Goal: Transaction & Acquisition: Purchase product/service

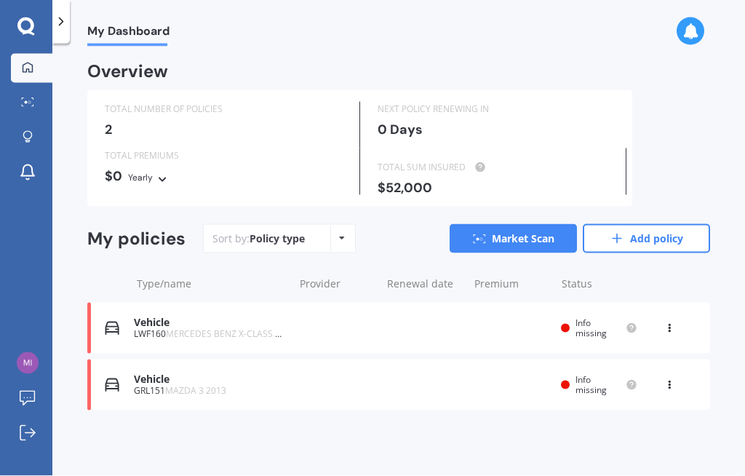
scroll to position [50, 0]
click at [671, 321] on icon at bounding box center [669, 325] width 10 height 9
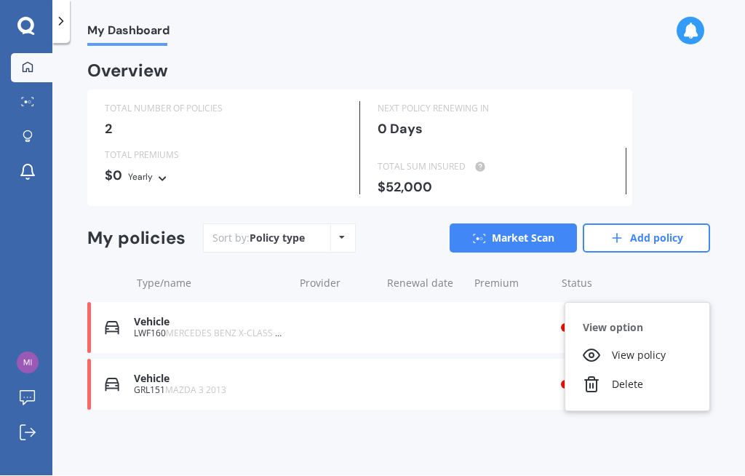
click at [607, 370] on div "Delete" at bounding box center [637, 384] width 144 height 29
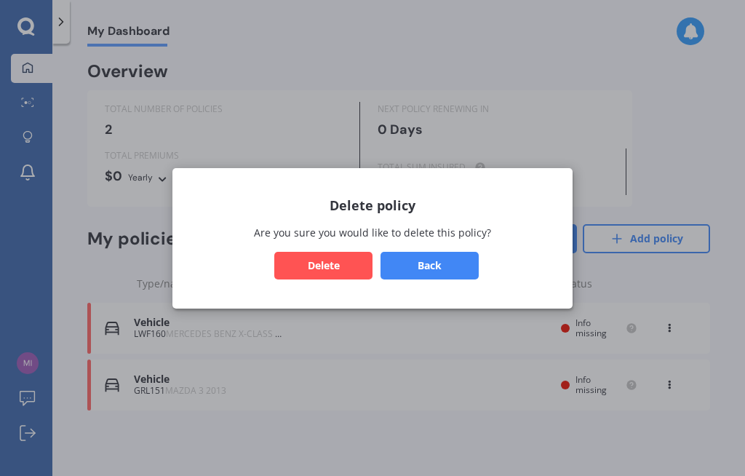
click at [348, 266] on button "Delete" at bounding box center [323, 265] width 98 height 28
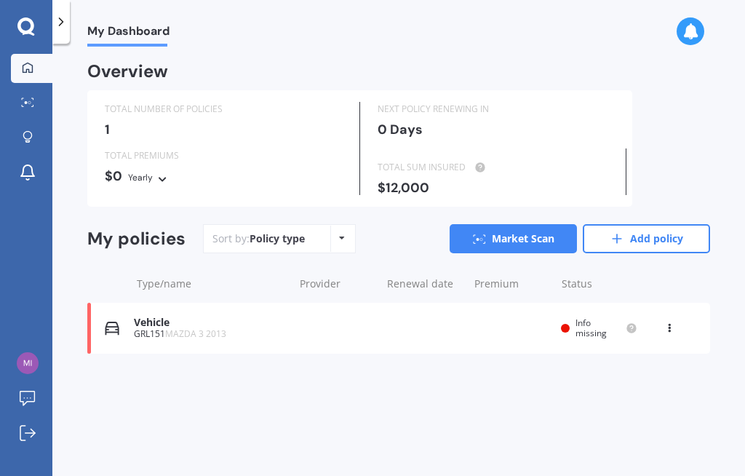
click at [672, 321] on icon at bounding box center [669, 325] width 10 height 9
click at [615, 370] on div "Delete" at bounding box center [637, 384] width 144 height 29
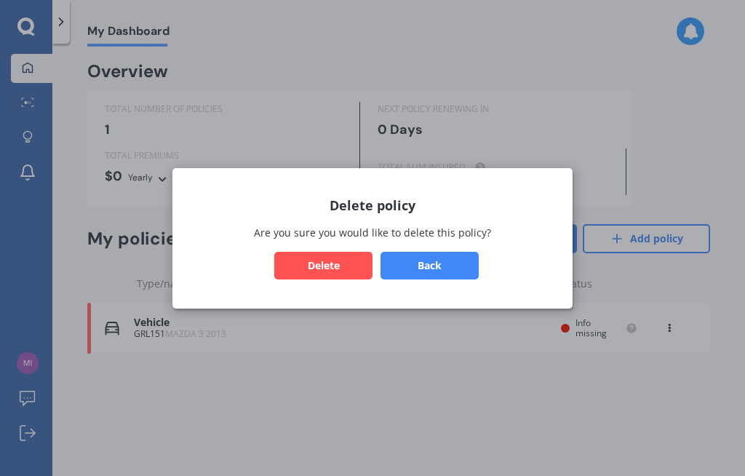
click at [343, 263] on button "Delete" at bounding box center [323, 265] width 98 height 28
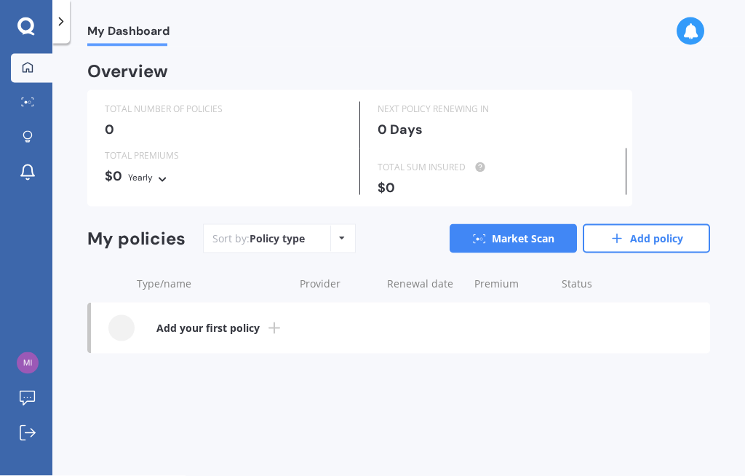
scroll to position [0, 0]
click at [341, 234] on icon at bounding box center [342, 238] width 6 height 9
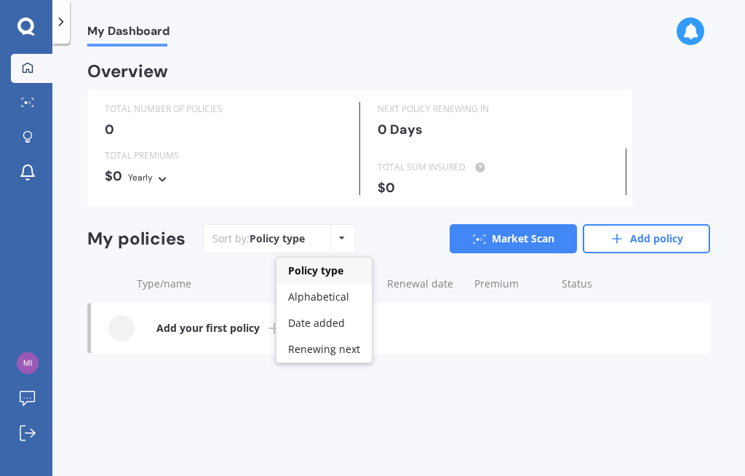
click at [429, 388] on div "My Dashboard Overview TOTAL NUMBER OF POLICIES 0 NEXT POLICY RENEWING [DATE] TO…" at bounding box center [398, 263] width 693 height 432
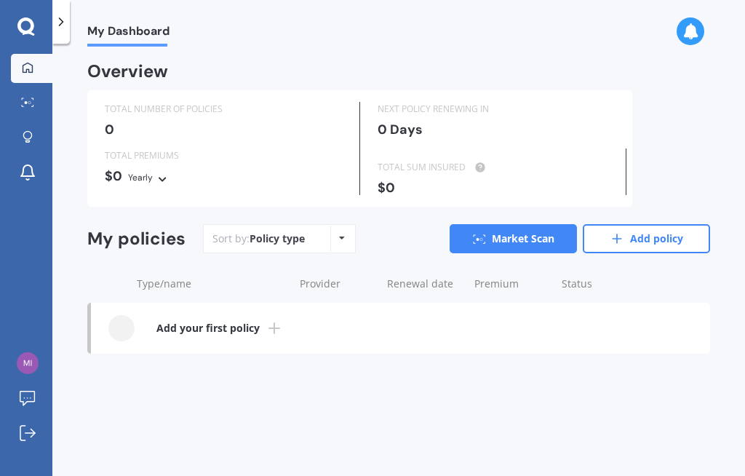
click at [64, 20] on icon at bounding box center [61, 22] width 15 height 15
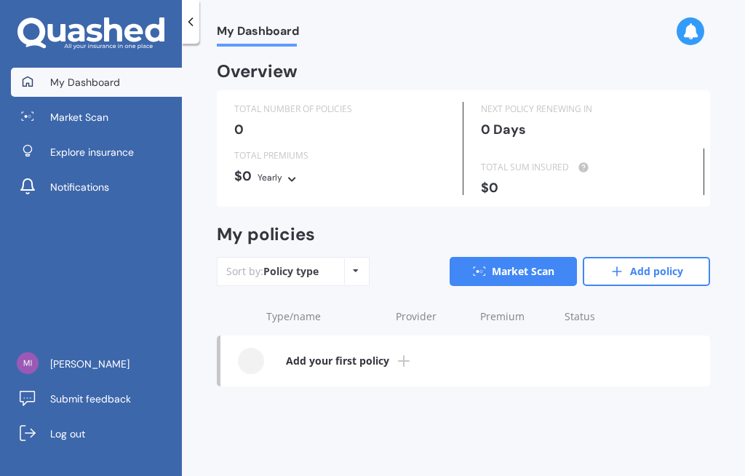
click at [76, 146] on span "Explore insurance" at bounding box center [92, 152] width 84 height 15
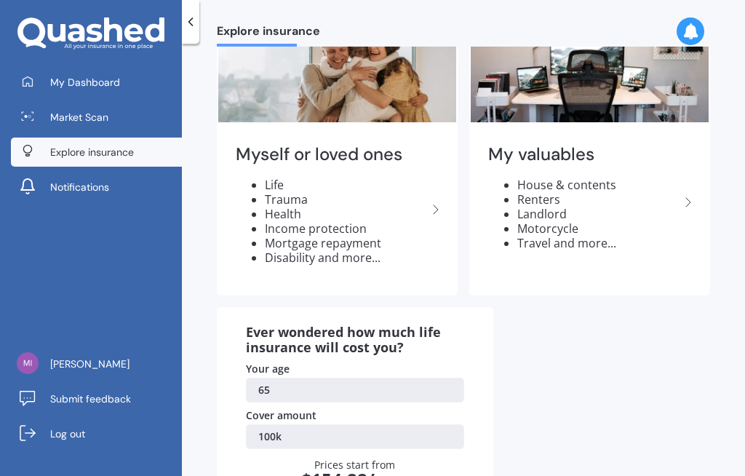
scroll to position [79, 0]
click at [698, 196] on div "My valuables House & contents Renters Landlord Motorcycle Travel and more..." at bounding box center [590, 202] width 238 height 153
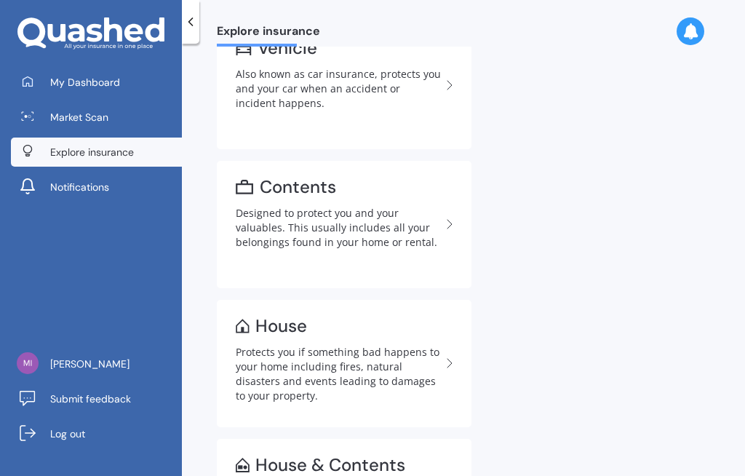
scroll to position [123, 0]
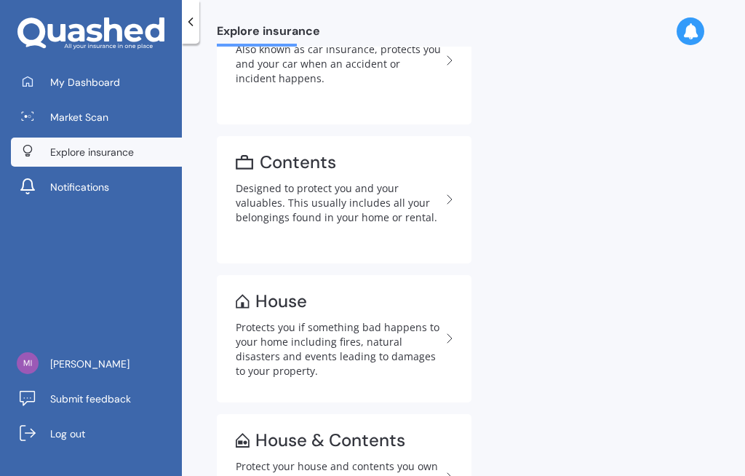
click at [447, 342] on polyline at bounding box center [449, 338] width 4 height 9
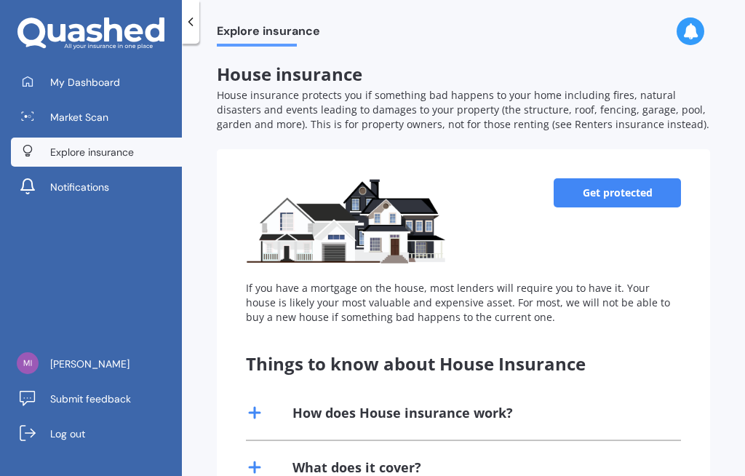
click at [623, 189] on link "Get protected" at bounding box center [617, 192] width 127 height 29
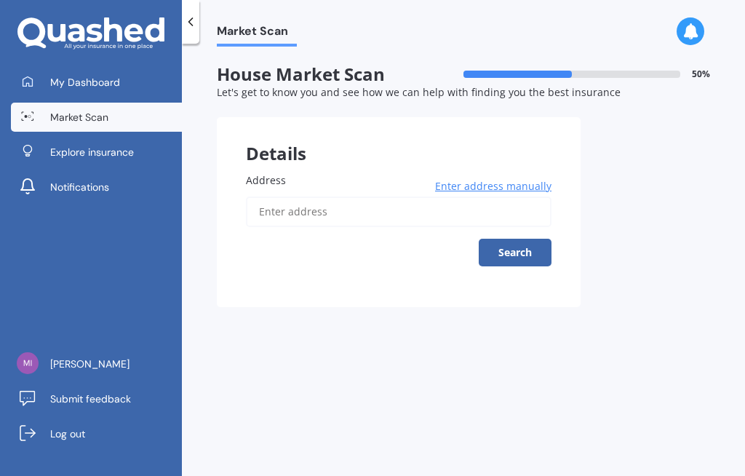
click at [282, 204] on input "Address" at bounding box center [399, 211] width 306 height 31
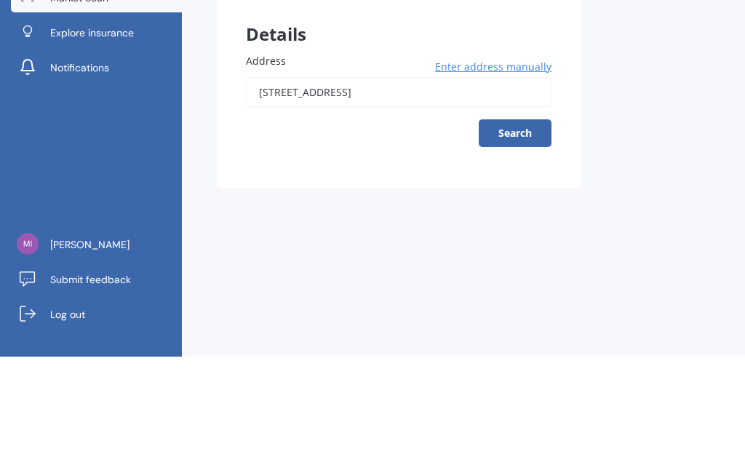
scroll to position [50, 0]
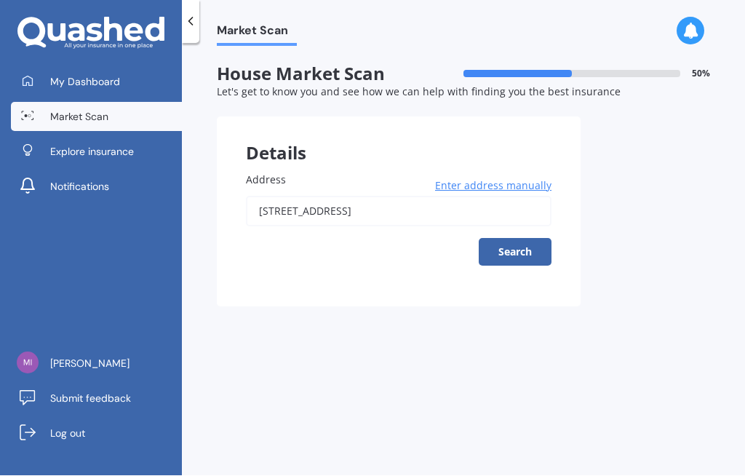
type input "[STREET_ADDRESS]"
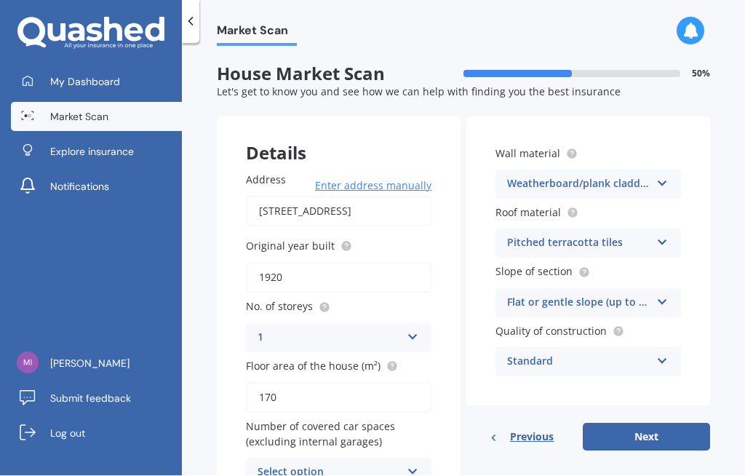
click at [667, 235] on icon at bounding box center [662, 240] width 12 height 10
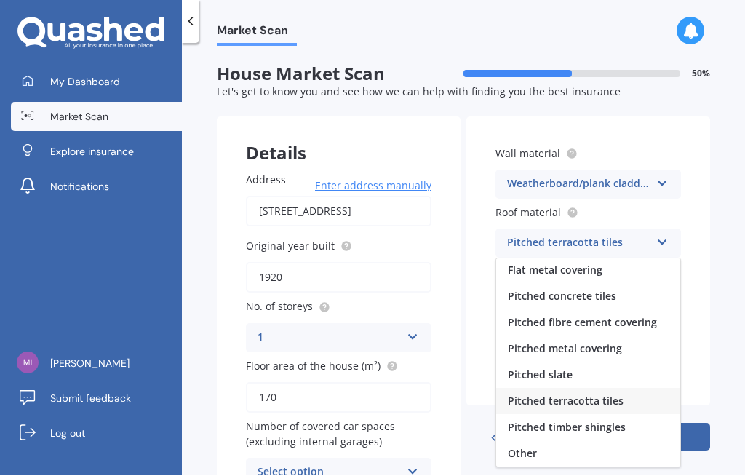
scroll to position [54, 0]
click at [535, 447] on span "Other" at bounding box center [522, 454] width 29 height 14
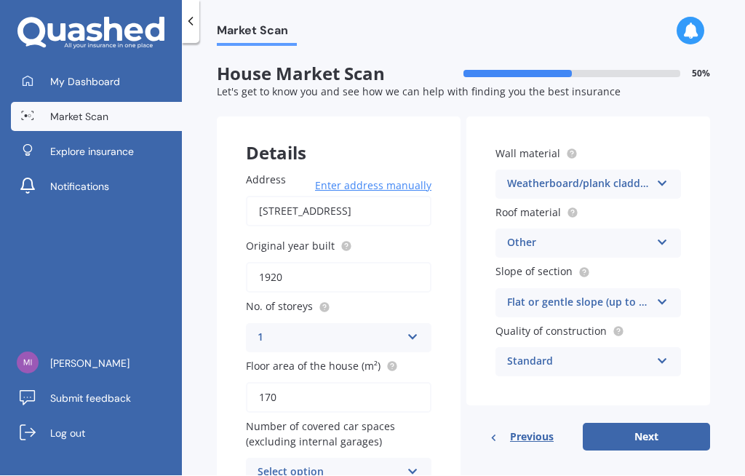
click at [667, 235] on icon at bounding box center [662, 240] width 12 height 10
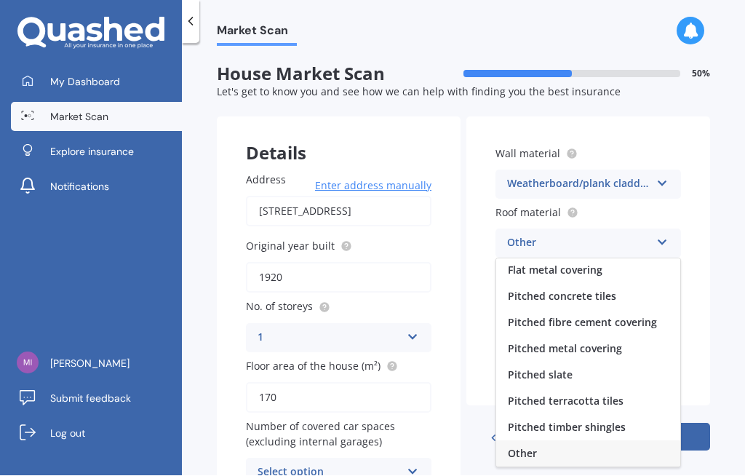
click at [591, 342] on span "Pitched metal covering" at bounding box center [565, 349] width 114 height 14
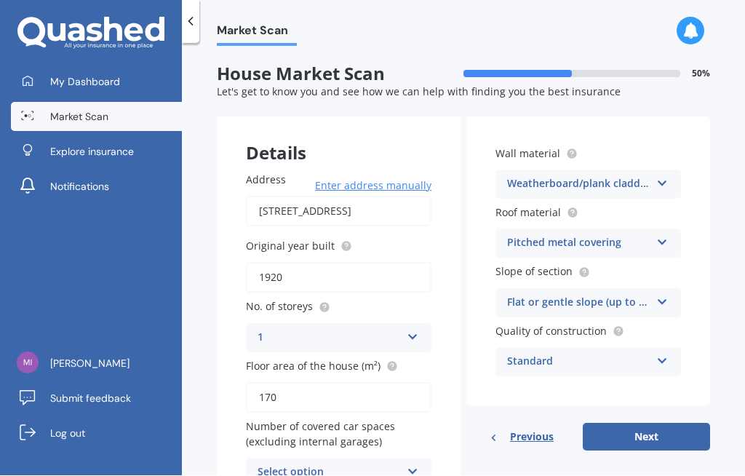
click at [664, 354] on icon at bounding box center [662, 359] width 12 height 10
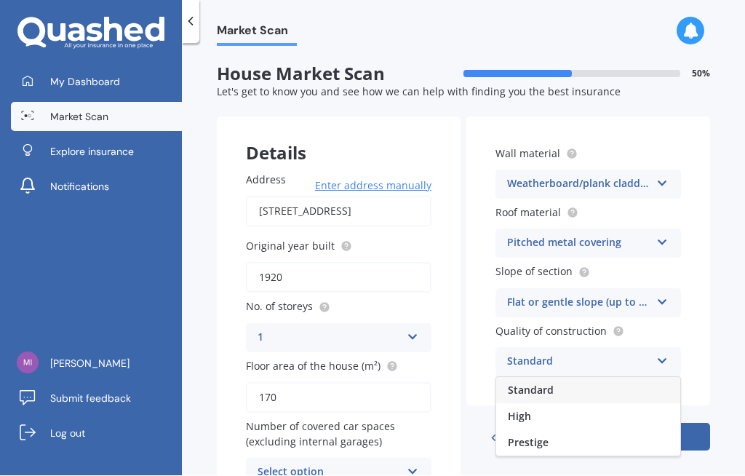
click at [664, 354] on icon at bounding box center [662, 359] width 12 height 10
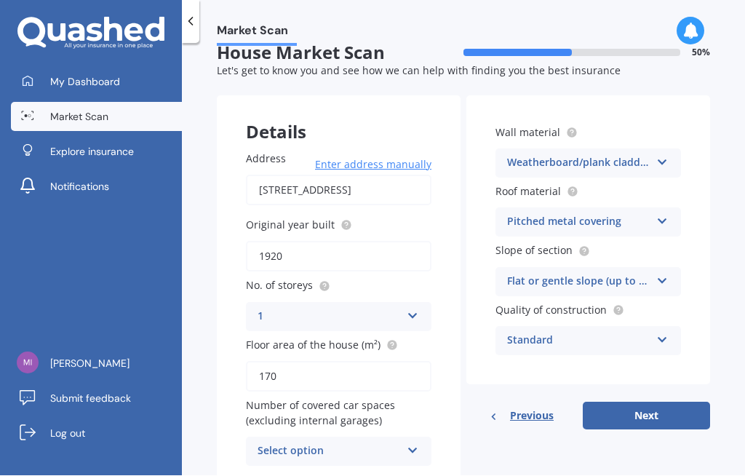
scroll to position [20, 0]
click at [417, 444] on icon at bounding box center [413, 449] width 12 height 10
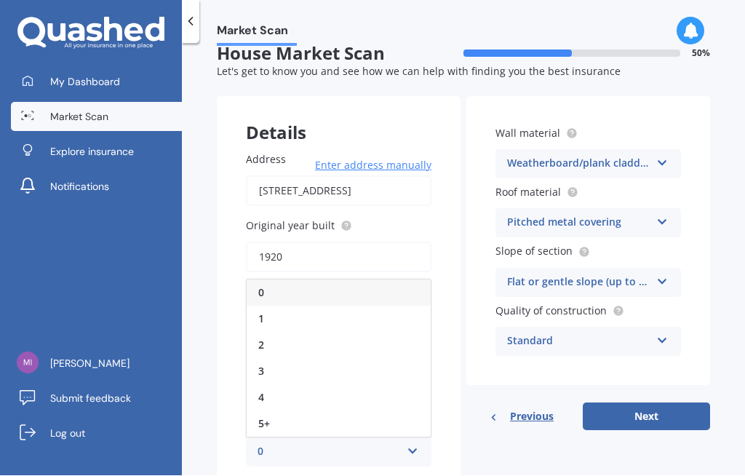
click at [415, 444] on icon at bounding box center [413, 449] width 12 height 10
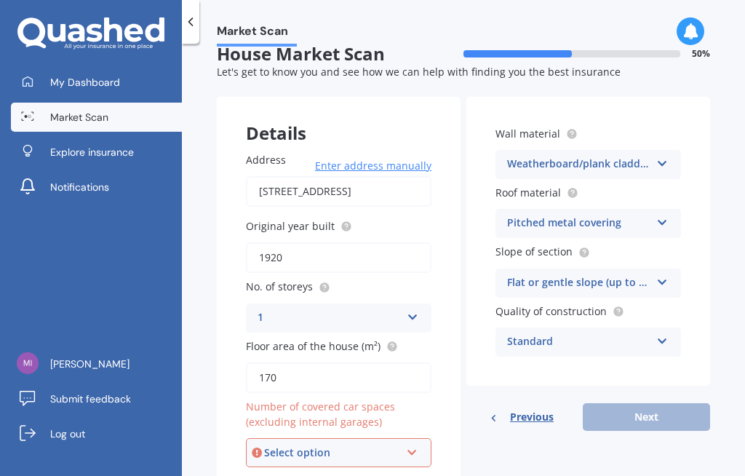
click at [416, 444] on icon at bounding box center [412, 449] width 12 height 10
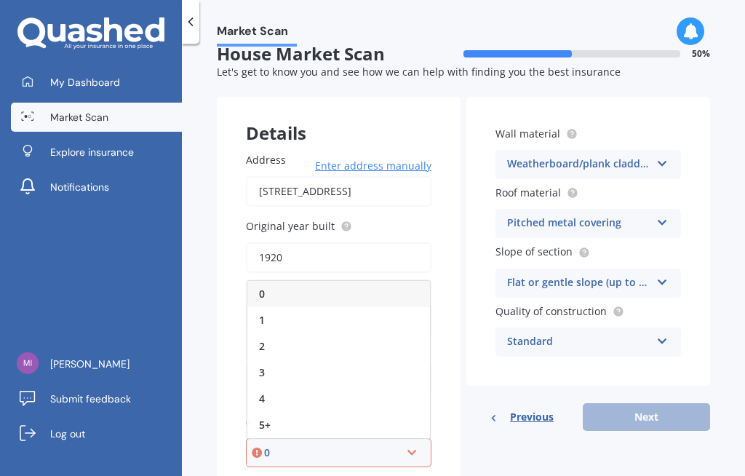
click at [270, 359] on div "3" at bounding box center [338, 372] width 183 height 26
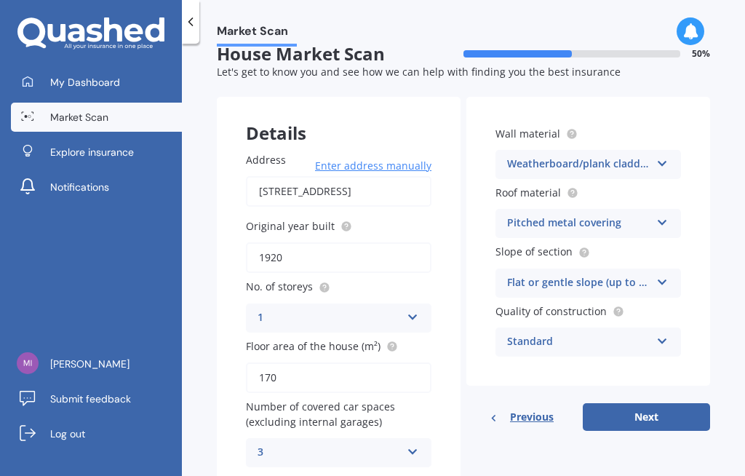
click at [647, 403] on button "Next" at bounding box center [646, 417] width 127 height 28
select select "19"
select select "10"
select select "1959"
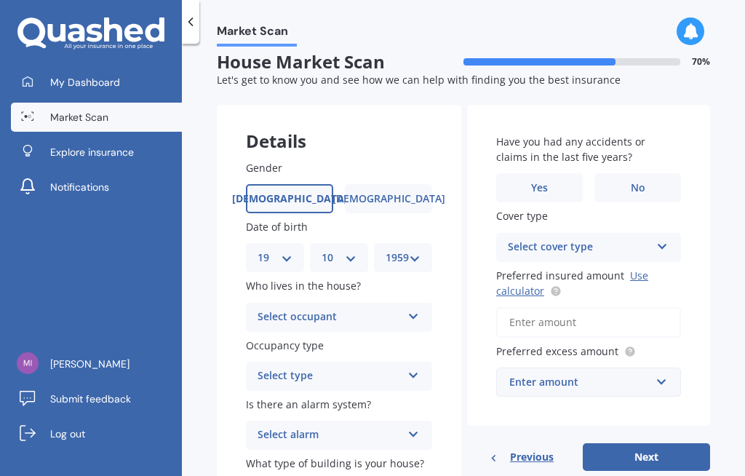
scroll to position [0, 0]
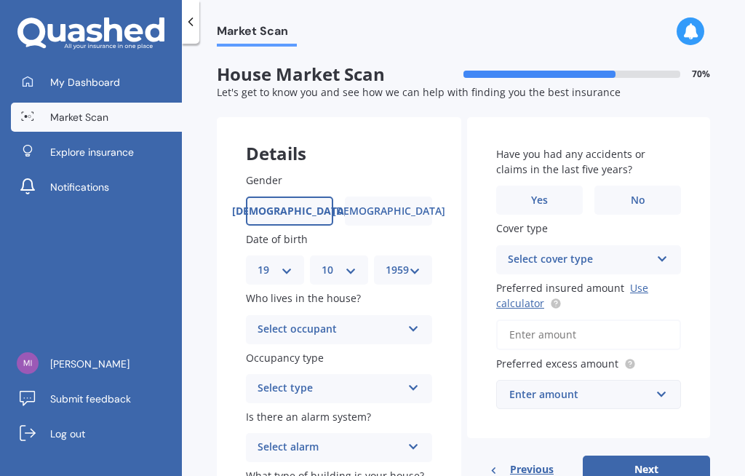
click at [417, 321] on icon at bounding box center [413, 326] width 12 height 10
click at [286, 351] on span "Owner" at bounding box center [274, 358] width 33 height 14
click at [415, 380] on icon at bounding box center [413, 385] width 12 height 10
click at [308, 410] on span "Permanent" at bounding box center [285, 417] width 55 height 14
click at [418, 439] on icon at bounding box center [413, 444] width 12 height 10
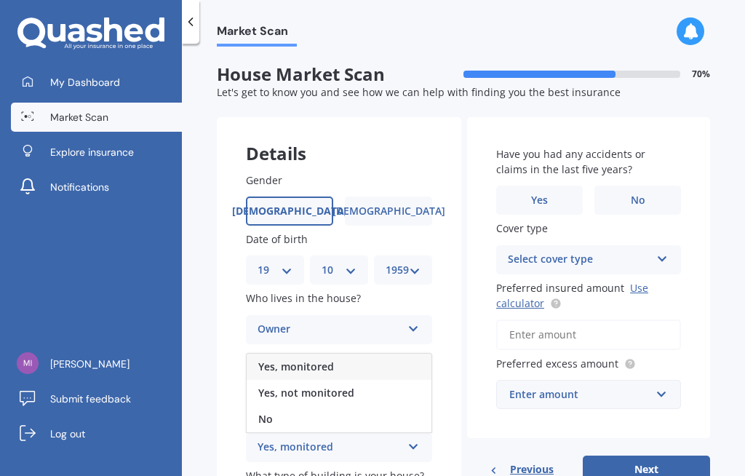
click at [291, 359] on span "Yes, monitored" at bounding box center [296, 366] width 76 height 14
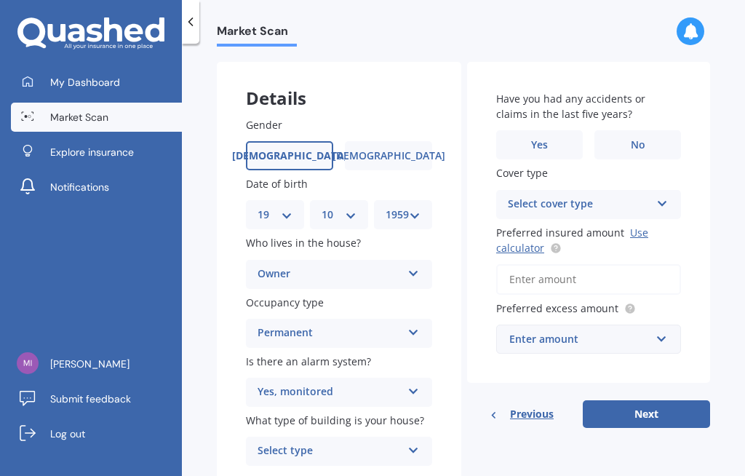
scroll to position [54, 0]
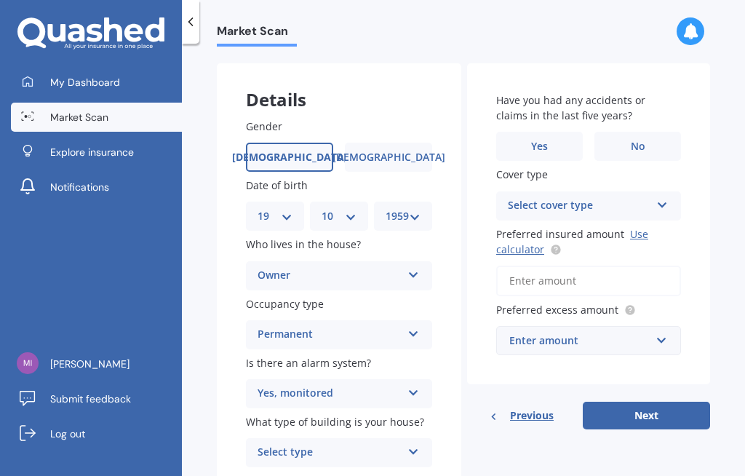
click at [418, 444] on icon at bounding box center [413, 449] width 12 height 10
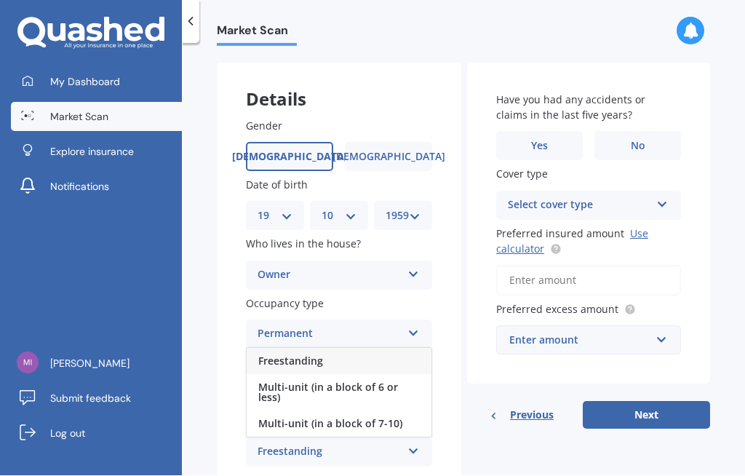
click at [326, 348] on div "Freestanding" at bounding box center [339, 361] width 185 height 26
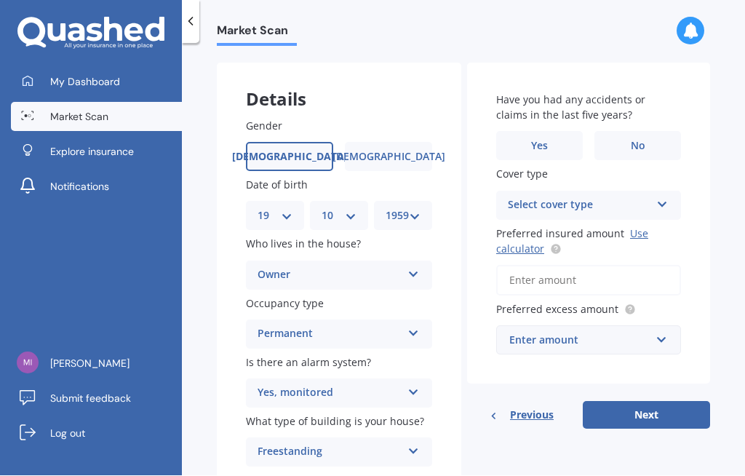
click at [647, 132] on label "No" at bounding box center [637, 146] width 87 height 29
click at [0, 0] on input "No" at bounding box center [0, 0] width 0 height 0
click at [664, 197] on icon at bounding box center [662, 202] width 12 height 10
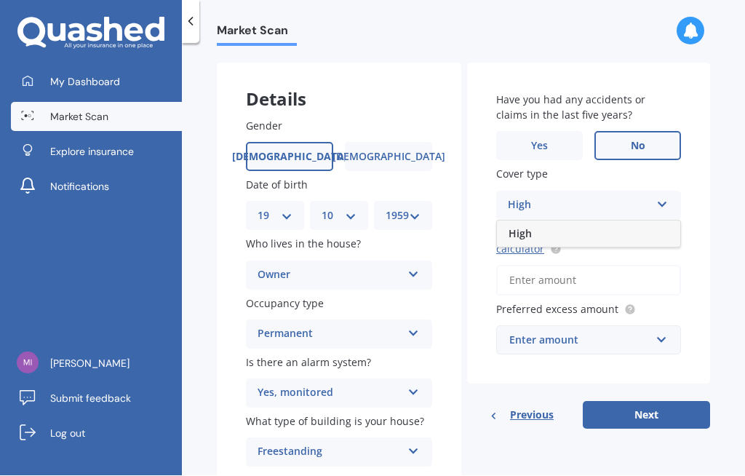
click at [671, 191] on div "High High" at bounding box center [588, 205] width 185 height 29
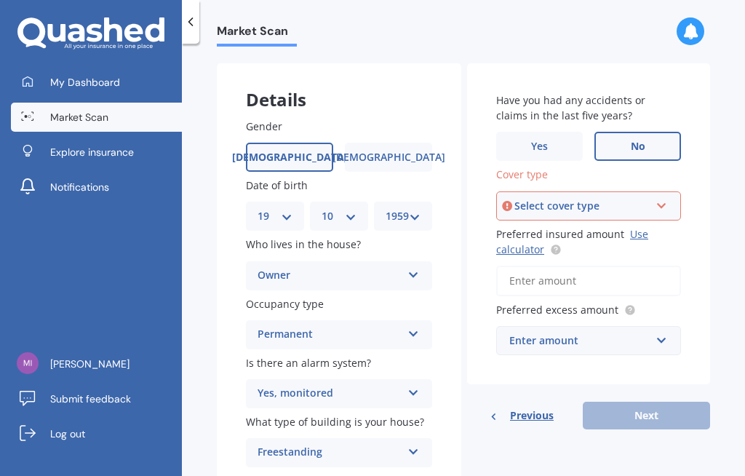
click at [666, 198] on icon at bounding box center [661, 203] width 12 height 10
click at [551, 220] on div "High" at bounding box center [589, 233] width 182 height 26
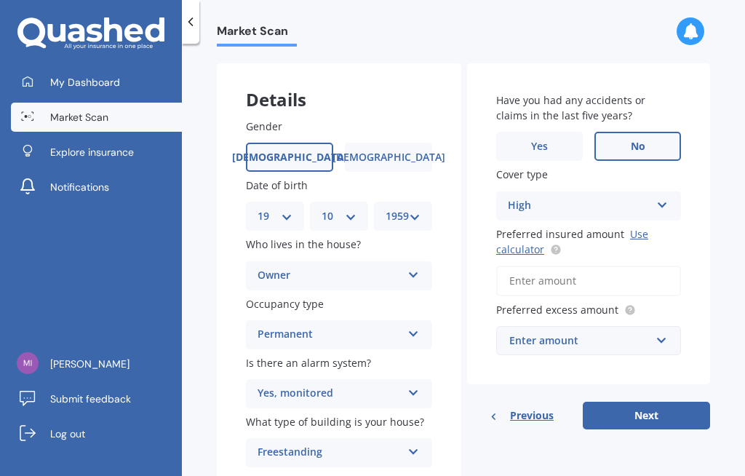
click at [528, 266] on input "Preferred insured amount Use calculator" at bounding box center [588, 281] width 185 height 31
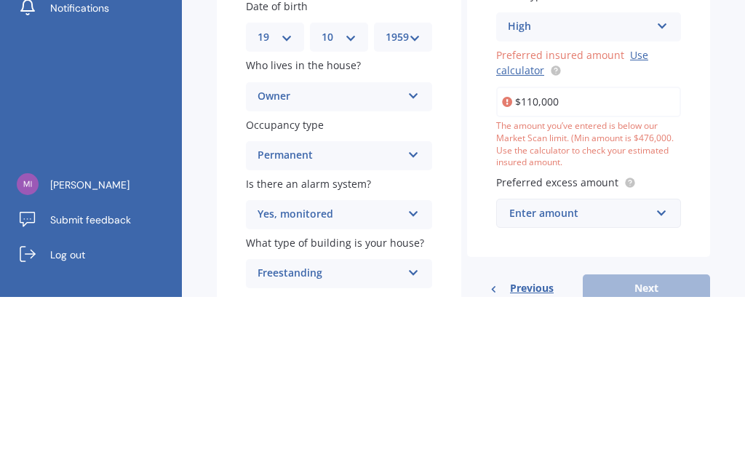
type input "$1,100,000"
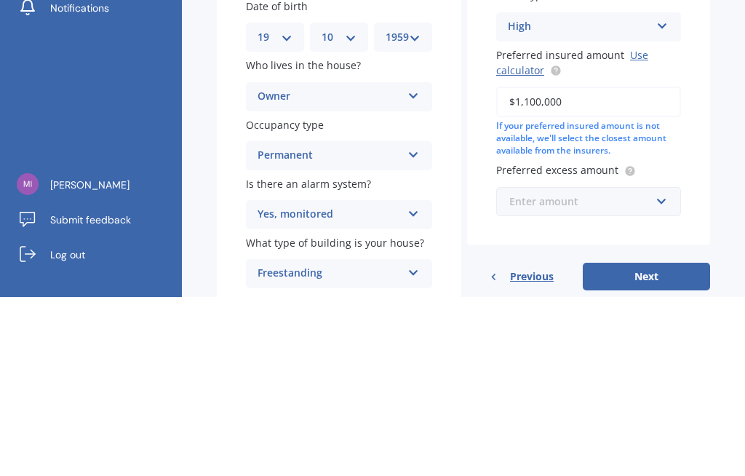
click at [664, 367] on input "text" at bounding box center [584, 381] width 172 height 28
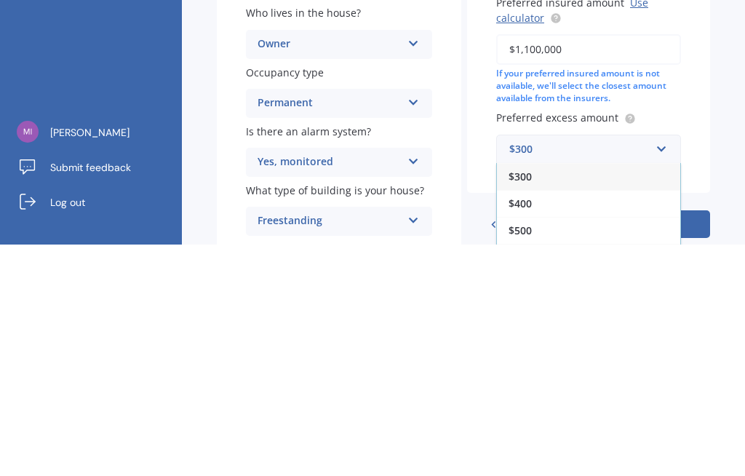
click at [527, 455] on span "$500" at bounding box center [520, 462] width 23 height 14
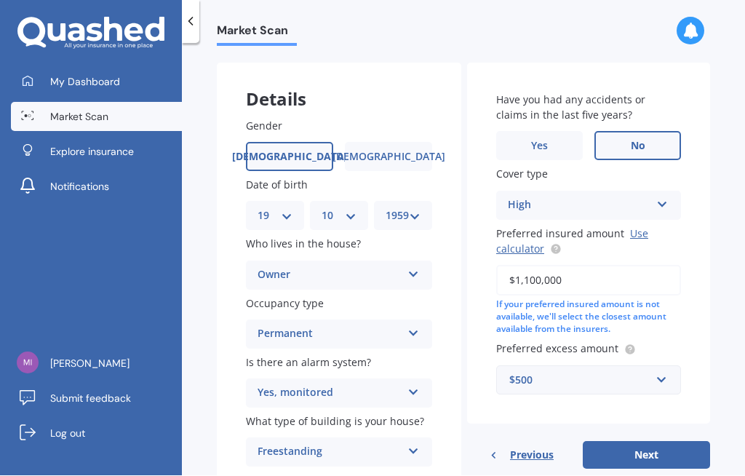
click at [650, 442] on button "Next" at bounding box center [646, 456] width 127 height 28
select select "19"
select select "10"
select select "1959"
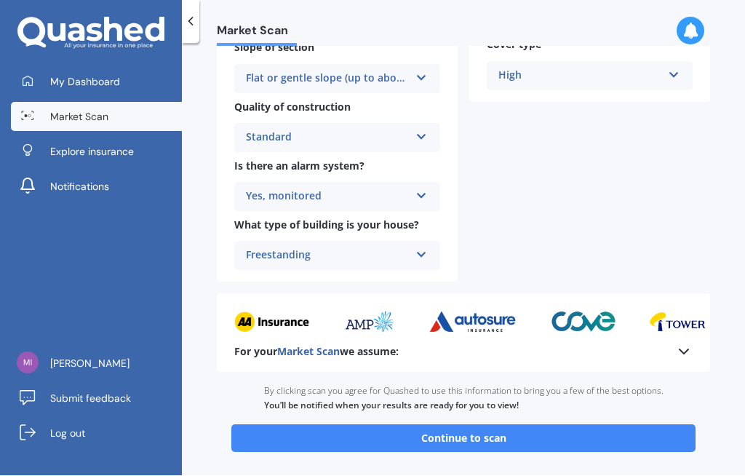
scroll to position [527, 0]
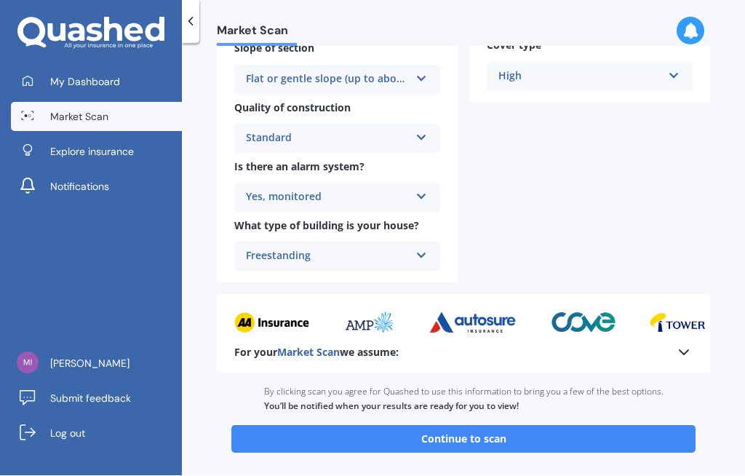
click at [473, 426] on button "Continue to scan" at bounding box center [463, 440] width 464 height 28
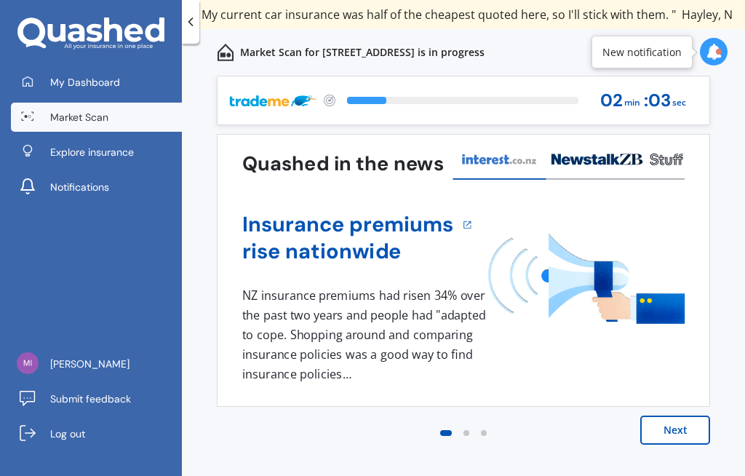
click at [719, 44] on icon at bounding box center [714, 52] width 16 height 16
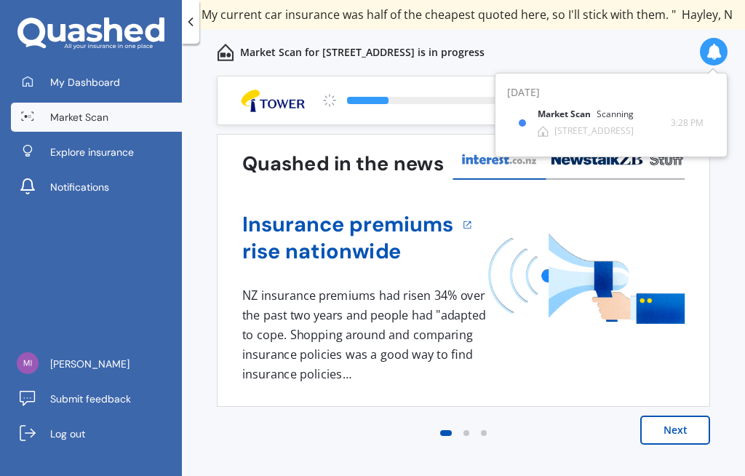
click at [730, 201] on div "Previous 80,000+ Kiwis have signed up to shop and save on insurance with us " H…" at bounding box center [463, 292] width 563 height 432
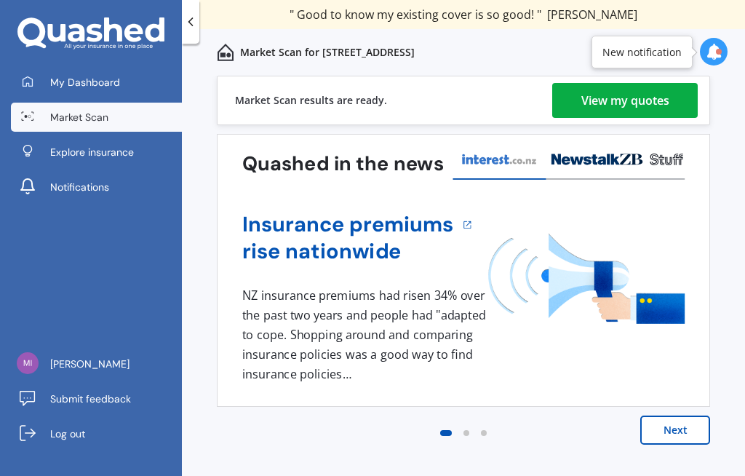
click at [632, 92] on div "View my quotes" at bounding box center [625, 100] width 88 height 35
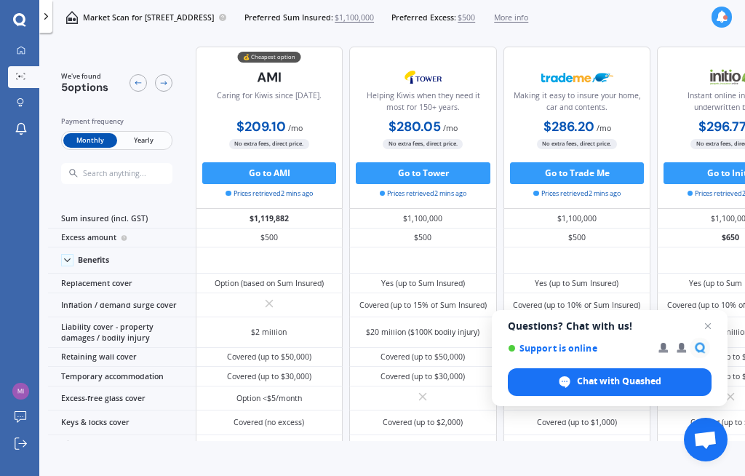
click at [715, 329] on span "Close chat" at bounding box center [707, 325] width 17 height 17
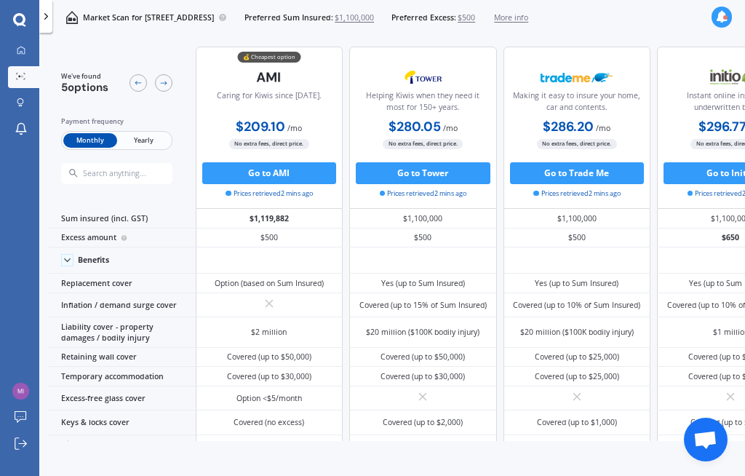
click at [146, 138] on span "Yearly" at bounding box center [143, 140] width 53 height 15
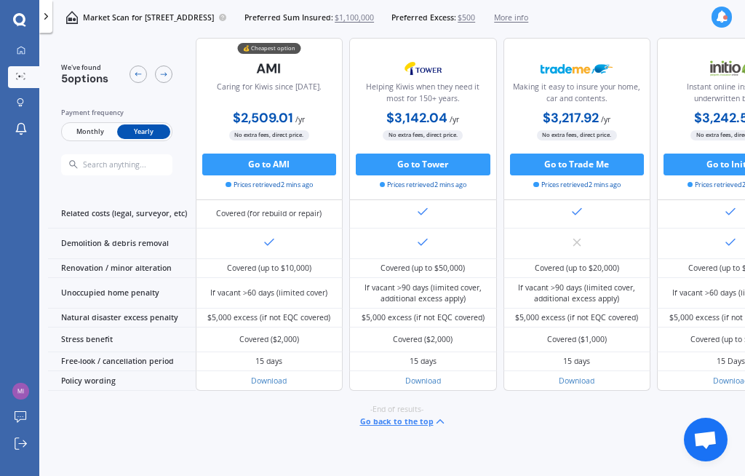
scroll to position [944, 0]
click at [408, 428] on button "Go back to the top" at bounding box center [403, 421] width 87 height 13
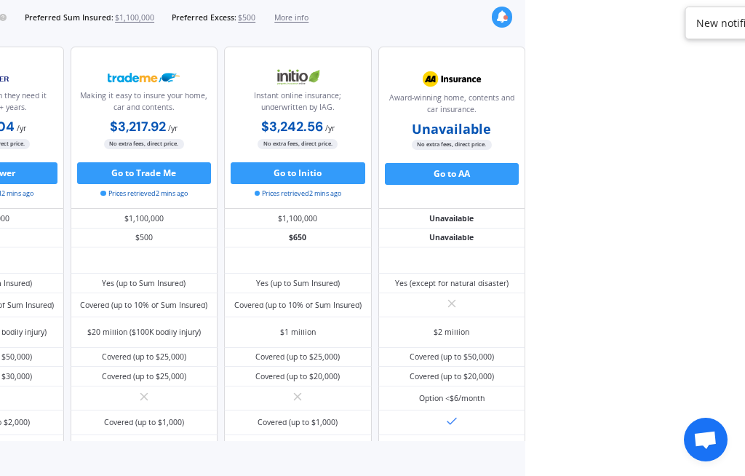
scroll to position [0, 284]
click at [729, 14] on div "New notification" at bounding box center [735, 23] width 101 height 33
click at [722, 16] on div "New notification" at bounding box center [735, 23] width 79 height 15
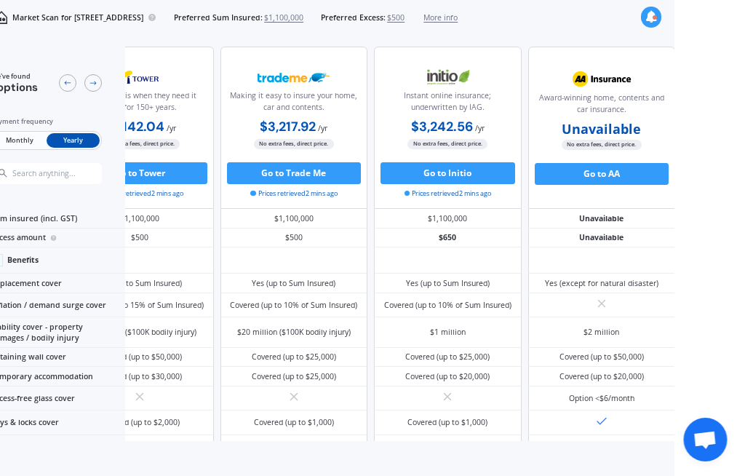
scroll to position [0, 0]
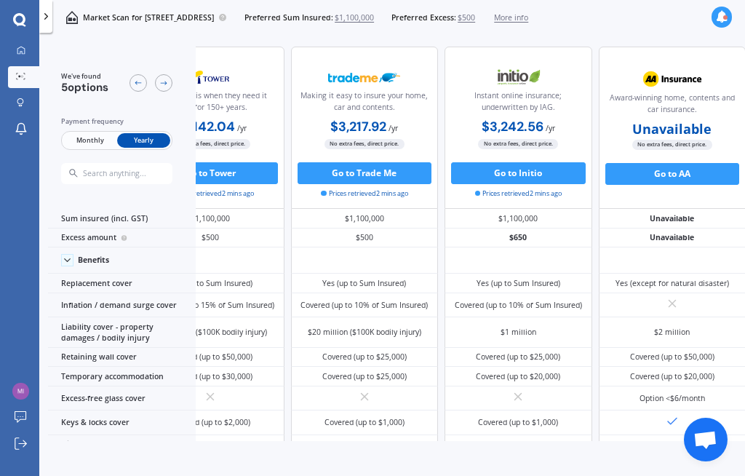
click at [49, 13] on icon at bounding box center [46, 16] width 11 height 11
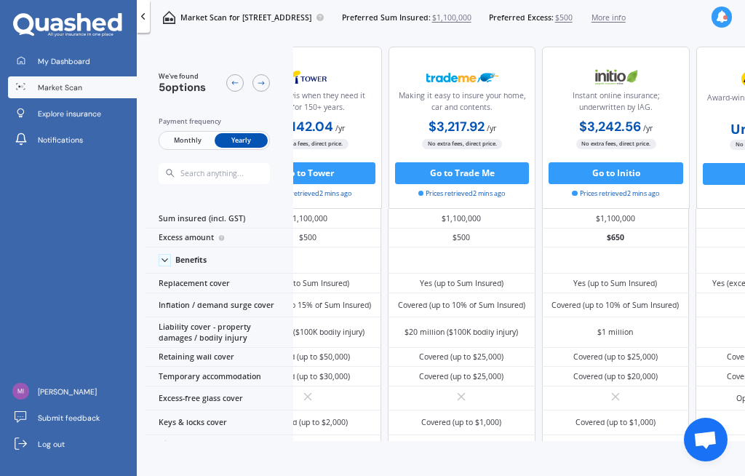
click at [63, 53] on link "My Dashboard" at bounding box center [72, 61] width 128 height 22
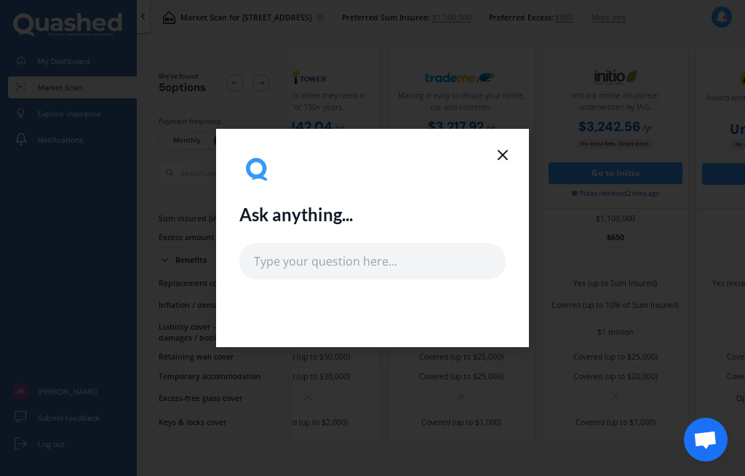
click at [505, 151] on icon at bounding box center [502, 154] width 17 height 17
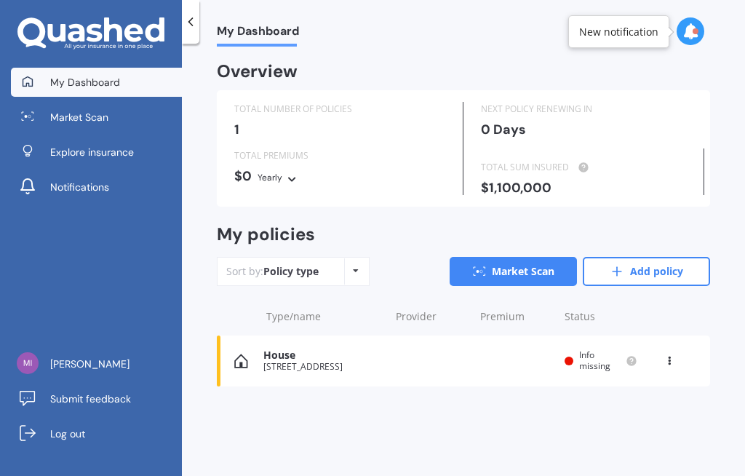
click at [695, 24] on icon at bounding box center [690, 31] width 16 height 16
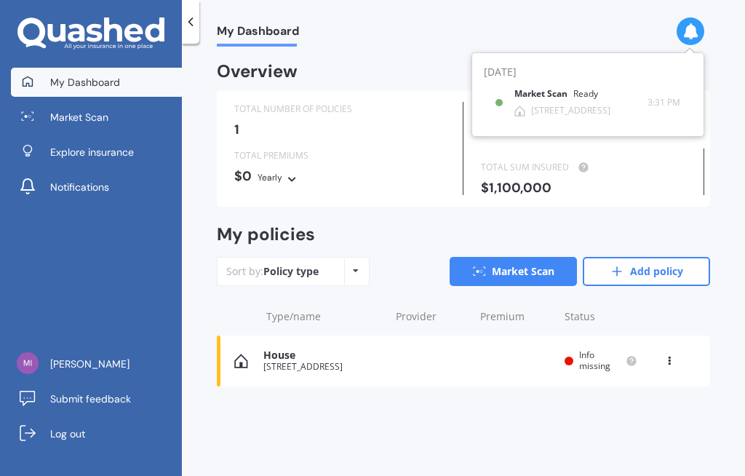
click at [728, 94] on div "My Dashboard Overview TOTAL NUMBER OF POLICIES 1 NEXT POLICY RENEWING [DATE] TO…" at bounding box center [463, 263] width 563 height 432
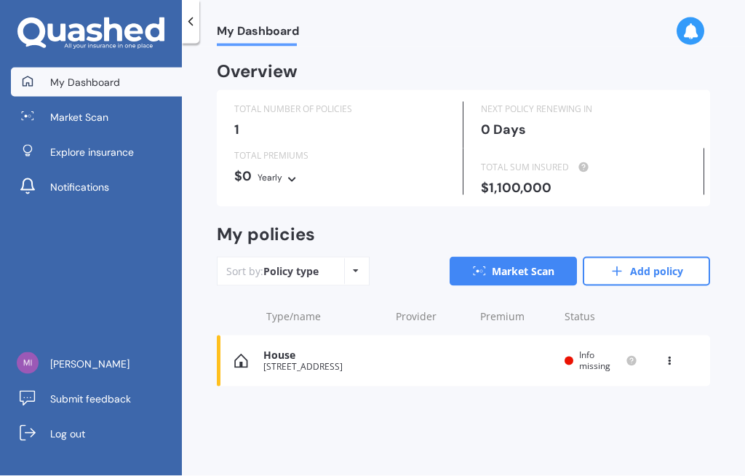
scroll to position [23, 0]
click at [588, 348] on span "Info missing" at bounding box center [594, 359] width 31 height 23
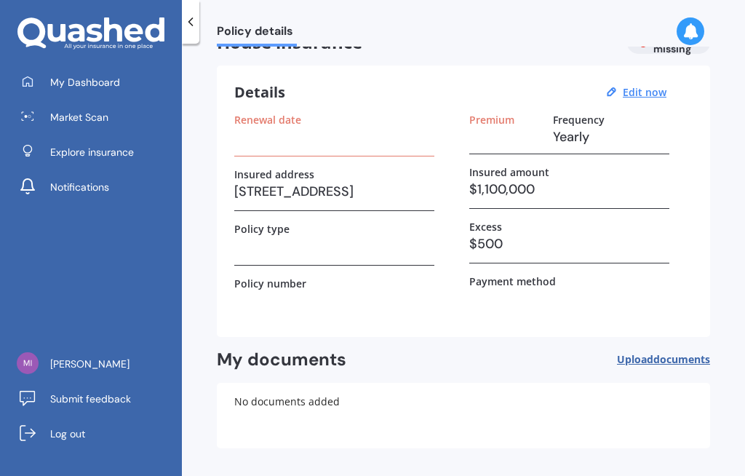
scroll to position [31, 0]
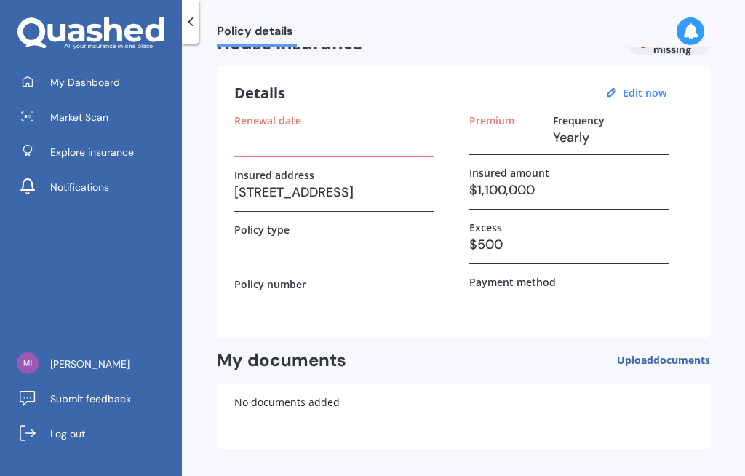
click at [642, 466] on link "Back to dashboard" at bounding box center [644, 483] width 132 height 35
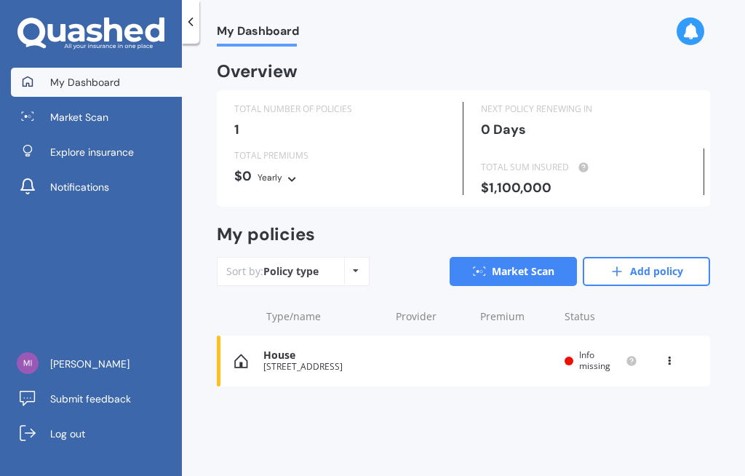
click at [679, 354] on div "View option View policy Delete" at bounding box center [671, 361] width 44 height 15
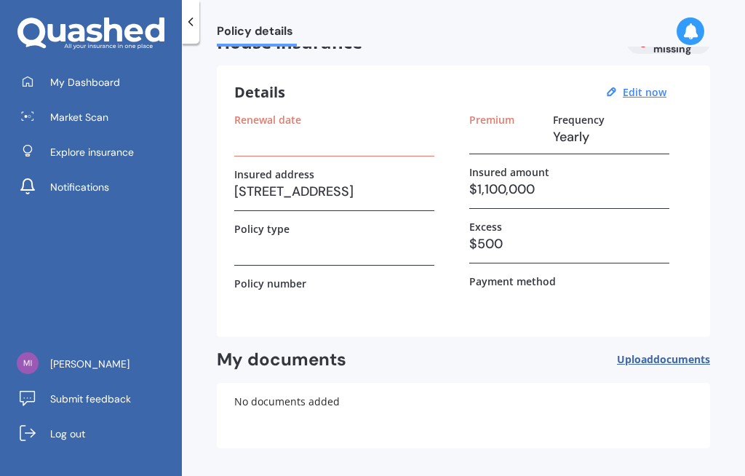
scroll to position [31, 0]
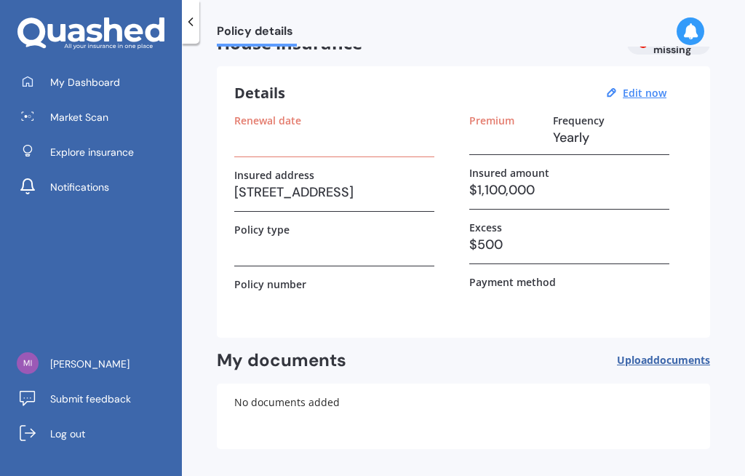
click at [603, 475] on icon at bounding box center [594, 483] width 17 height 17
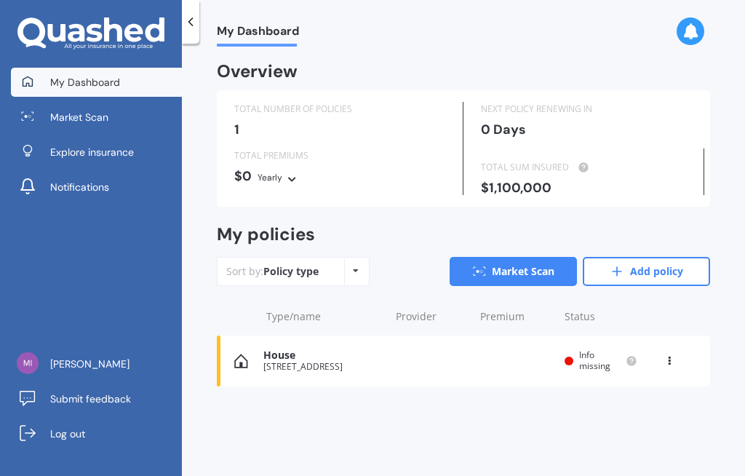
click at [673, 354] on icon at bounding box center [669, 358] width 10 height 9
click at [597, 409] on icon at bounding box center [591, 417] width 17 height 17
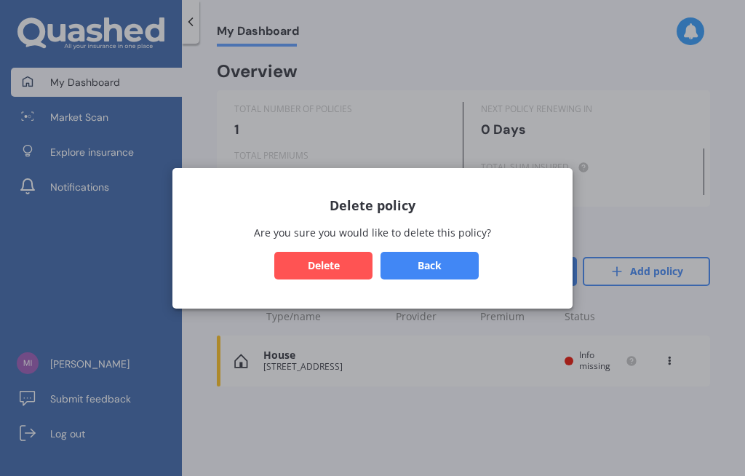
click at [330, 261] on button "Delete" at bounding box center [323, 265] width 98 height 28
